Goal: Find specific page/section: Find specific page/section

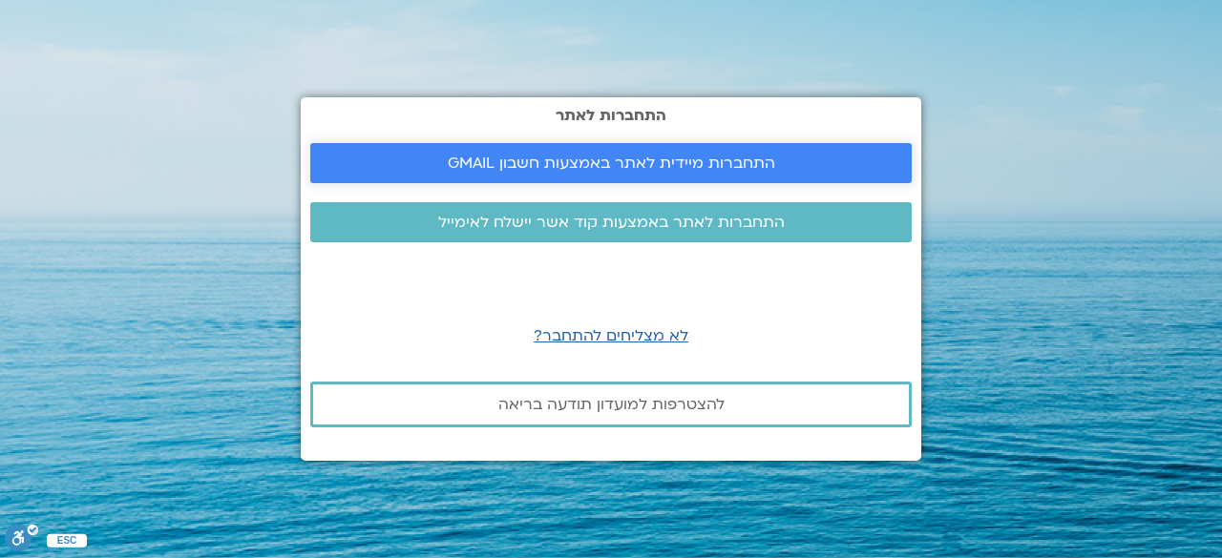
click at [798, 168] on span "התחברות מיידית לאתר באמצעות חשבון GMAIL" at bounding box center [610, 163] width 555 height 17
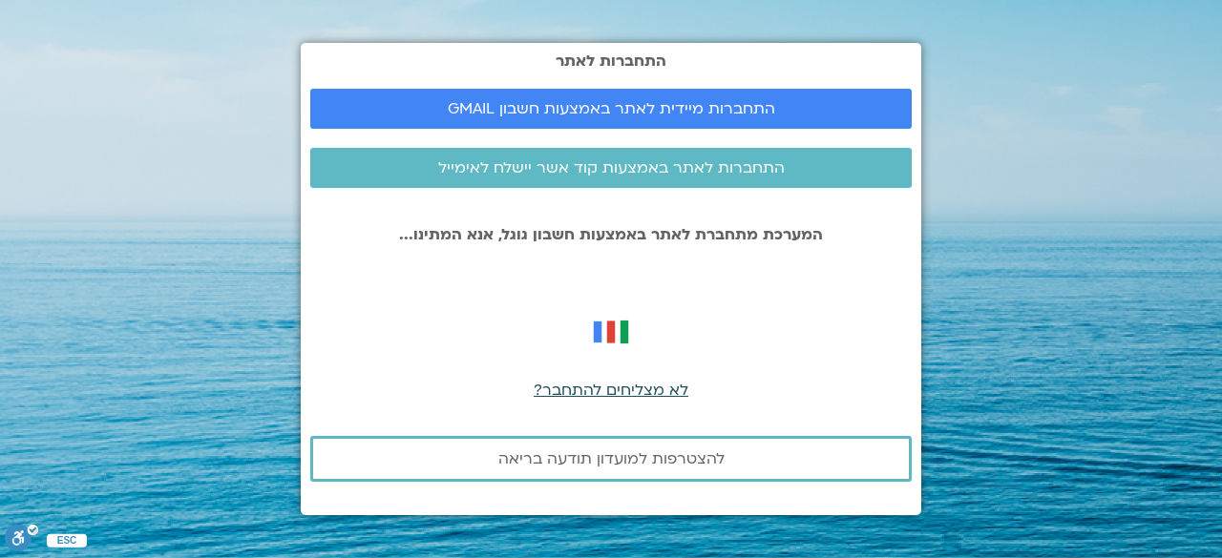
click at [650, 396] on span "לא מצליחים להתחבר?" at bounding box center [611, 390] width 155 height 21
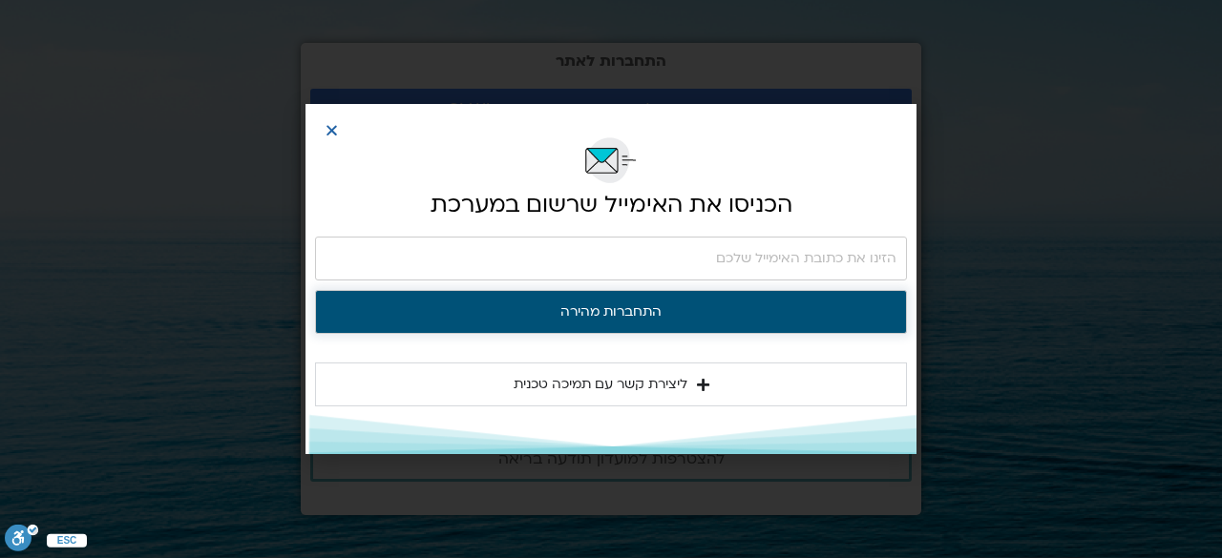
click at [693, 315] on button "התחברות מהירה" at bounding box center [611, 312] width 592 height 44
type input "esteresterbo@gmail.com"
click at [664, 313] on button "התחברות מהירה" at bounding box center [611, 312] width 592 height 44
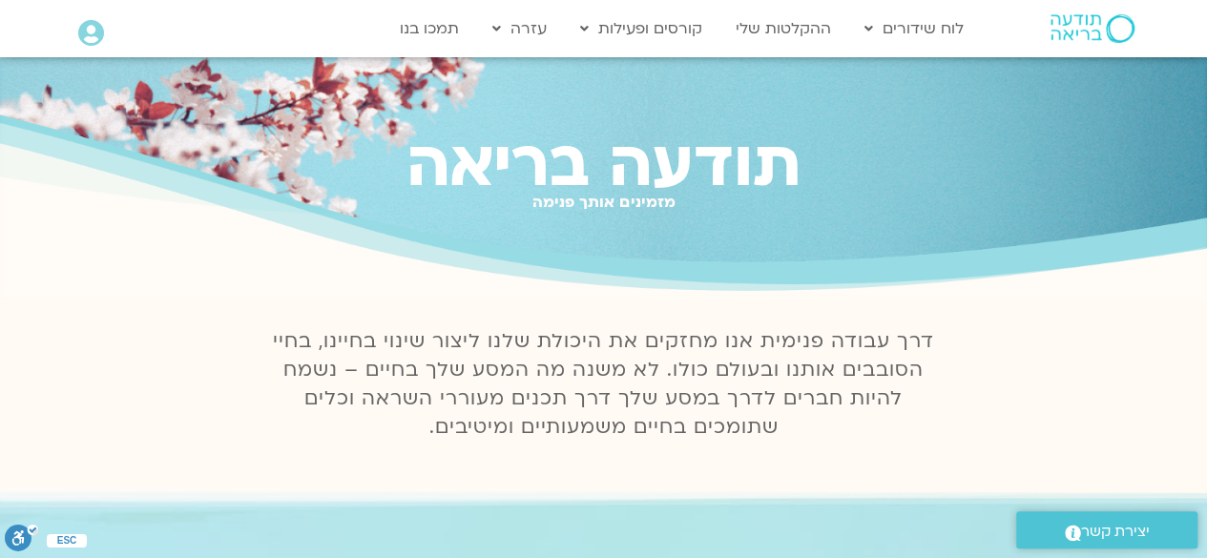
click at [970, 103] on div "תודעה בריאה מזמינים אותך פנימה" at bounding box center [603, 177] width 1207 height 241
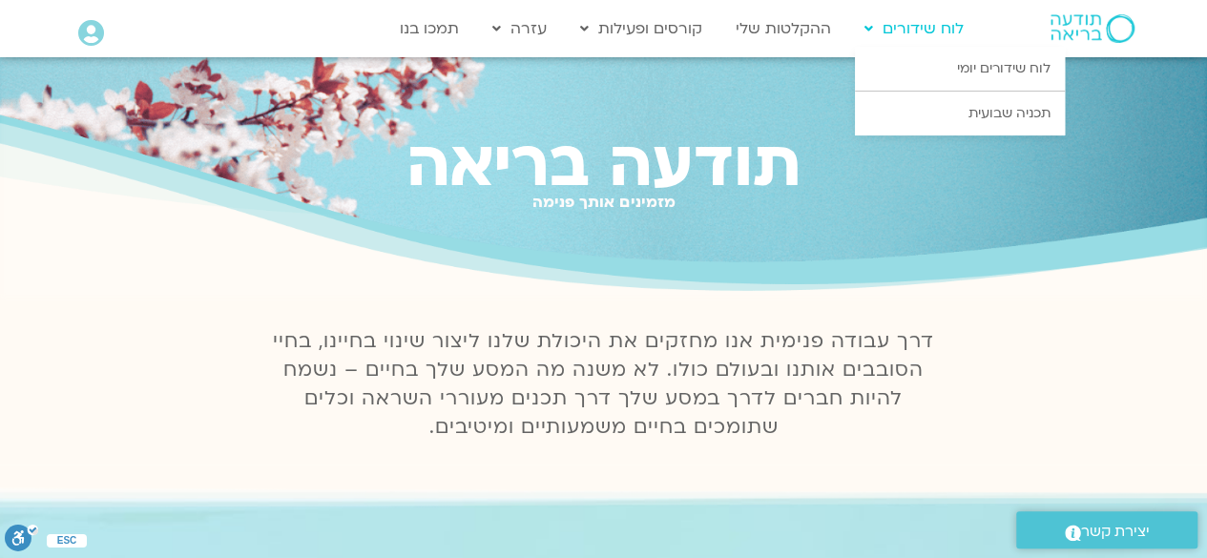
click at [881, 30] on link "לוח שידורים" at bounding box center [914, 28] width 118 height 36
click at [1017, 63] on link "לוח שידורים יומי" at bounding box center [960, 69] width 210 height 44
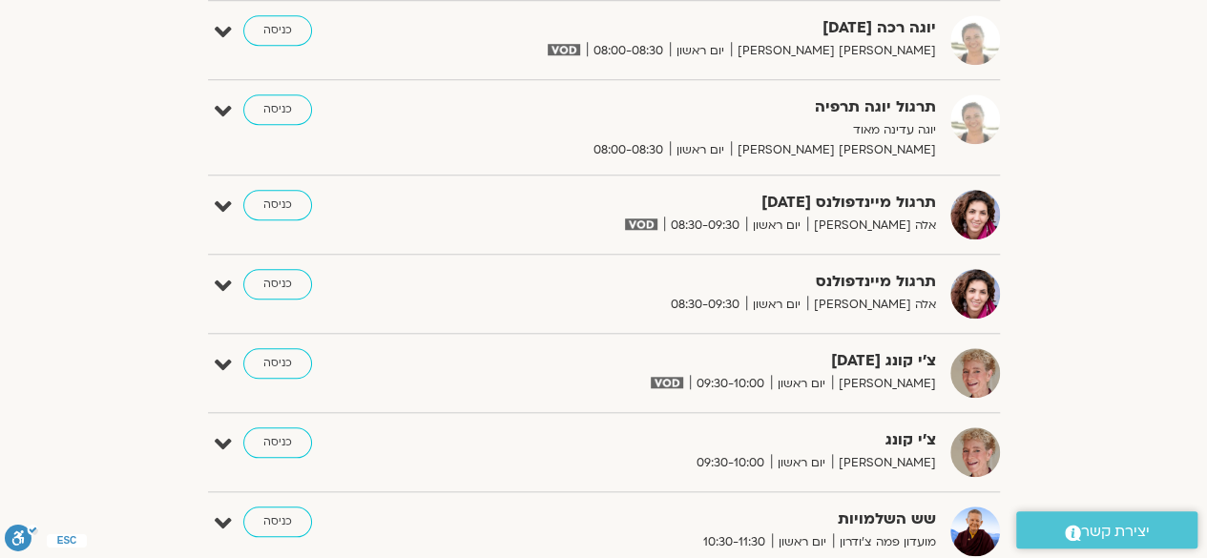
scroll to position [735, 0]
click at [1006, 368] on div "הצג רק הרצאות להם יש לי גישה אוגוסט 24 - אוגוסט 30 השבוע להציג אירועים שפתוחים …" at bounding box center [604, 279] width 1069 height 1722
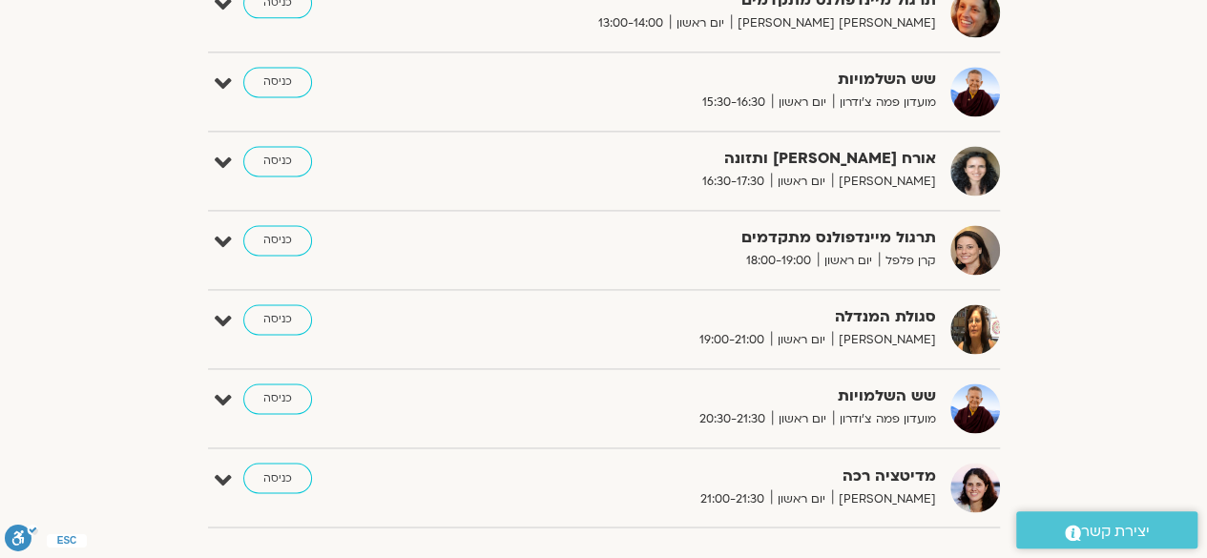
scroll to position [1331, 0]
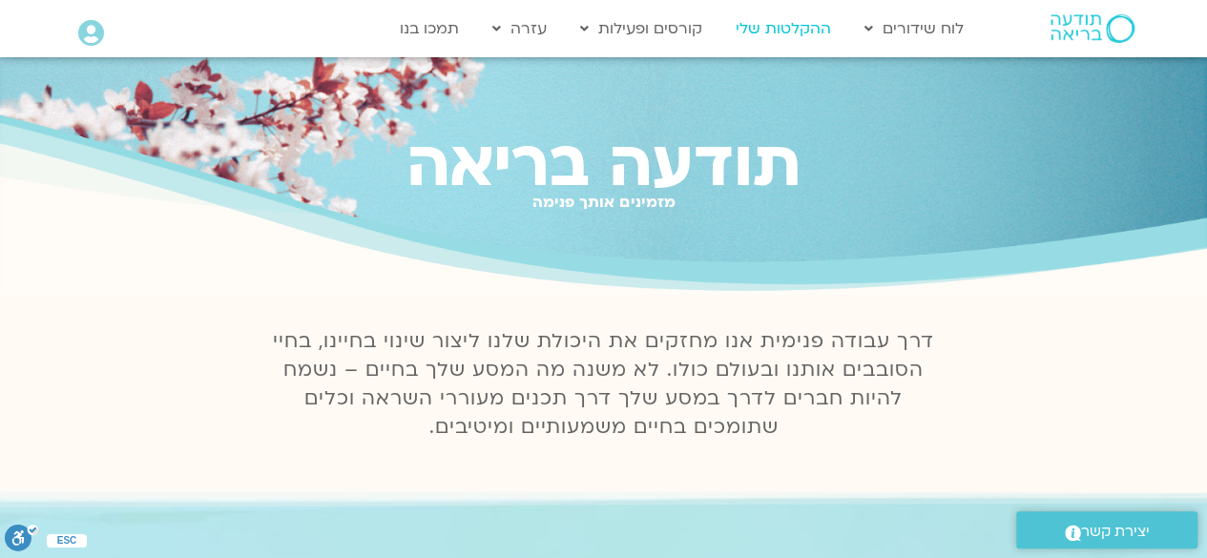
click at [798, 34] on link "ההקלטות שלי" at bounding box center [783, 28] width 115 height 36
